Goal: Obtain resource: Download file/media

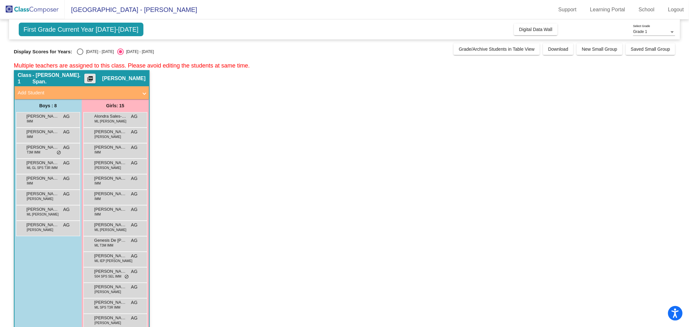
click at [96, 77] on button "picture_as_pdf" at bounding box center [89, 79] width 11 height 10
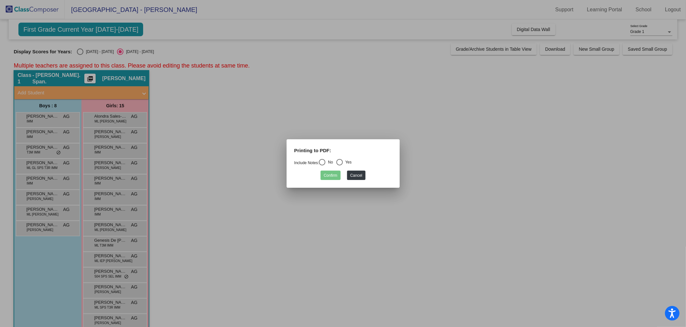
click at [343, 161] on div "Select an option" at bounding box center [339, 162] width 6 height 6
click at [340, 165] on input "Yes" at bounding box center [339, 165] width 0 height 0
radio input "true"
click at [329, 180] on button "Confirm" at bounding box center [330, 175] width 20 height 9
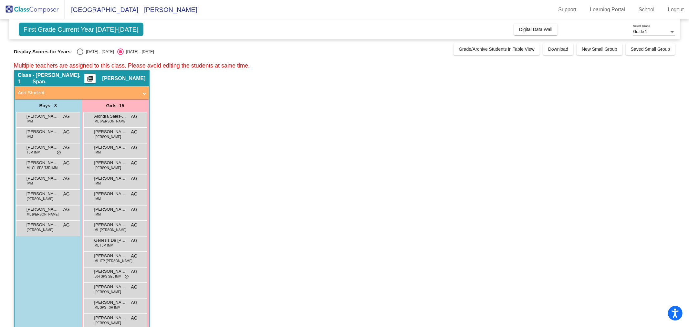
click at [56, 76] on span "- [PERSON_NAME]. Span." at bounding box center [59, 78] width 52 height 13
click at [682, 33] on mat-sidenav-content "Grade 1 Select Grade First Grade Current Year [DATE]-[DATE] Add, Move, or Retai…" at bounding box center [344, 173] width 689 height 308
click at [673, 32] on div at bounding box center [672, 32] width 3 height 2
click at [408, 103] on div at bounding box center [344, 163] width 689 height 327
click at [30, 74] on span "Class 1" at bounding box center [25, 78] width 15 height 13
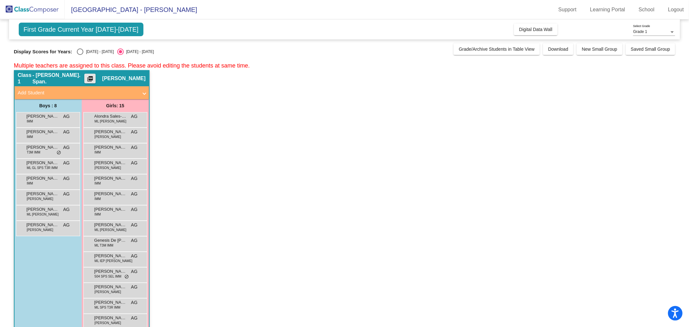
click at [94, 77] on mat-icon "picture_as_pdf" at bounding box center [90, 80] width 8 height 9
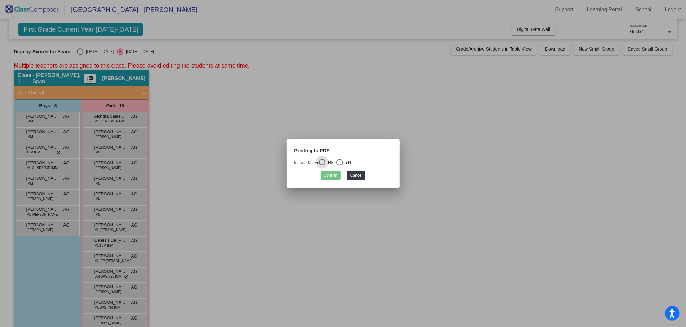
click at [340, 162] on div "Select an option" at bounding box center [339, 162] width 6 height 6
click at [340, 165] on input "Yes" at bounding box center [339, 165] width 0 height 0
radio input "true"
click at [331, 175] on button "Confirm" at bounding box center [330, 175] width 20 height 9
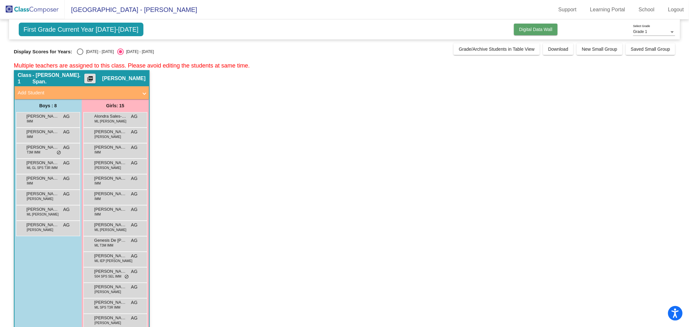
click at [537, 29] on span "Digital Data Wall" at bounding box center [535, 29] width 33 height 5
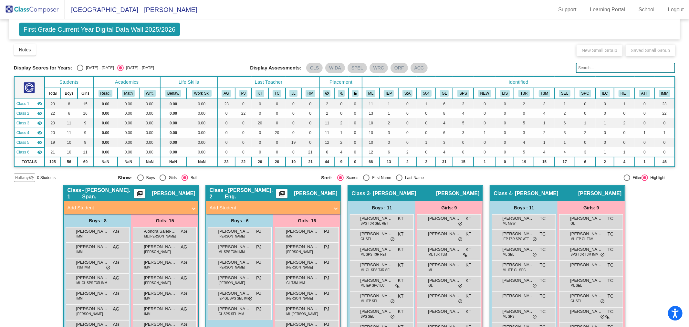
scroll to position [36, 0]
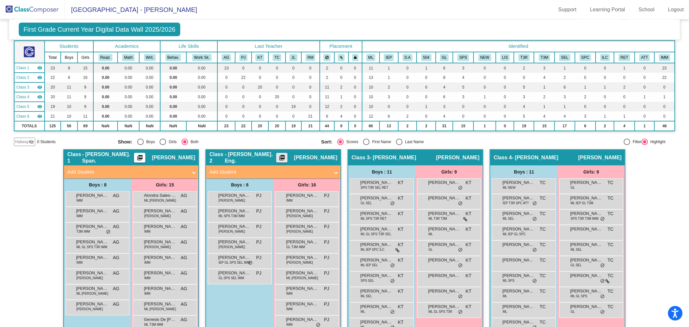
click at [286, 155] on mat-icon "picture_as_pdf" at bounding box center [282, 158] width 8 height 9
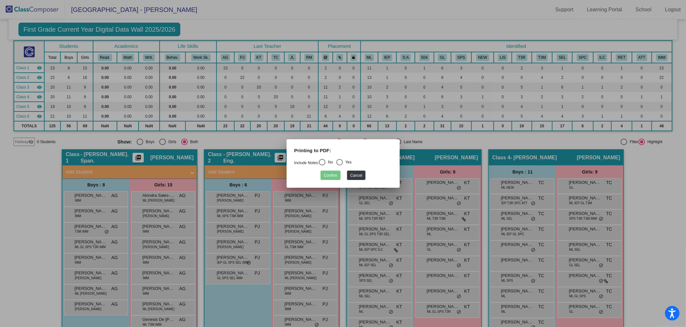
click at [324, 161] on div "Select an option" at bounding box center [322, 162] width 6 height 6
click at [322, 165] on input "No" at bounding box center [322, 165] width 0 height 0
radio input "true"
click at [330, 171] on button "Confirm" at bounding box center [330, 175] width 20 height 9
